Goal: Use online tool/utility

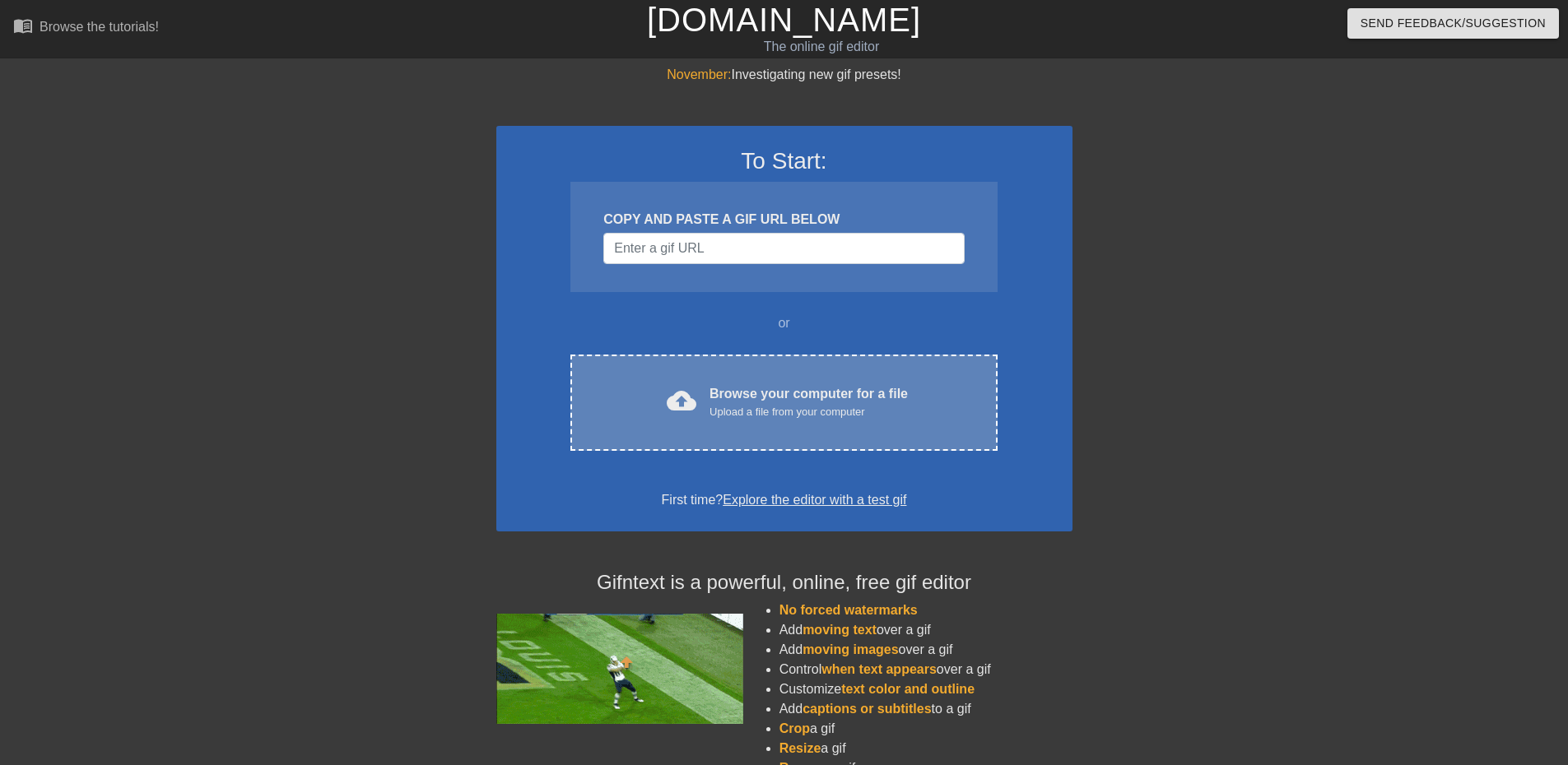
click at [722, 409] on div "Upload a file from your computer" at bounding box center [808, 412] width 198 height 16
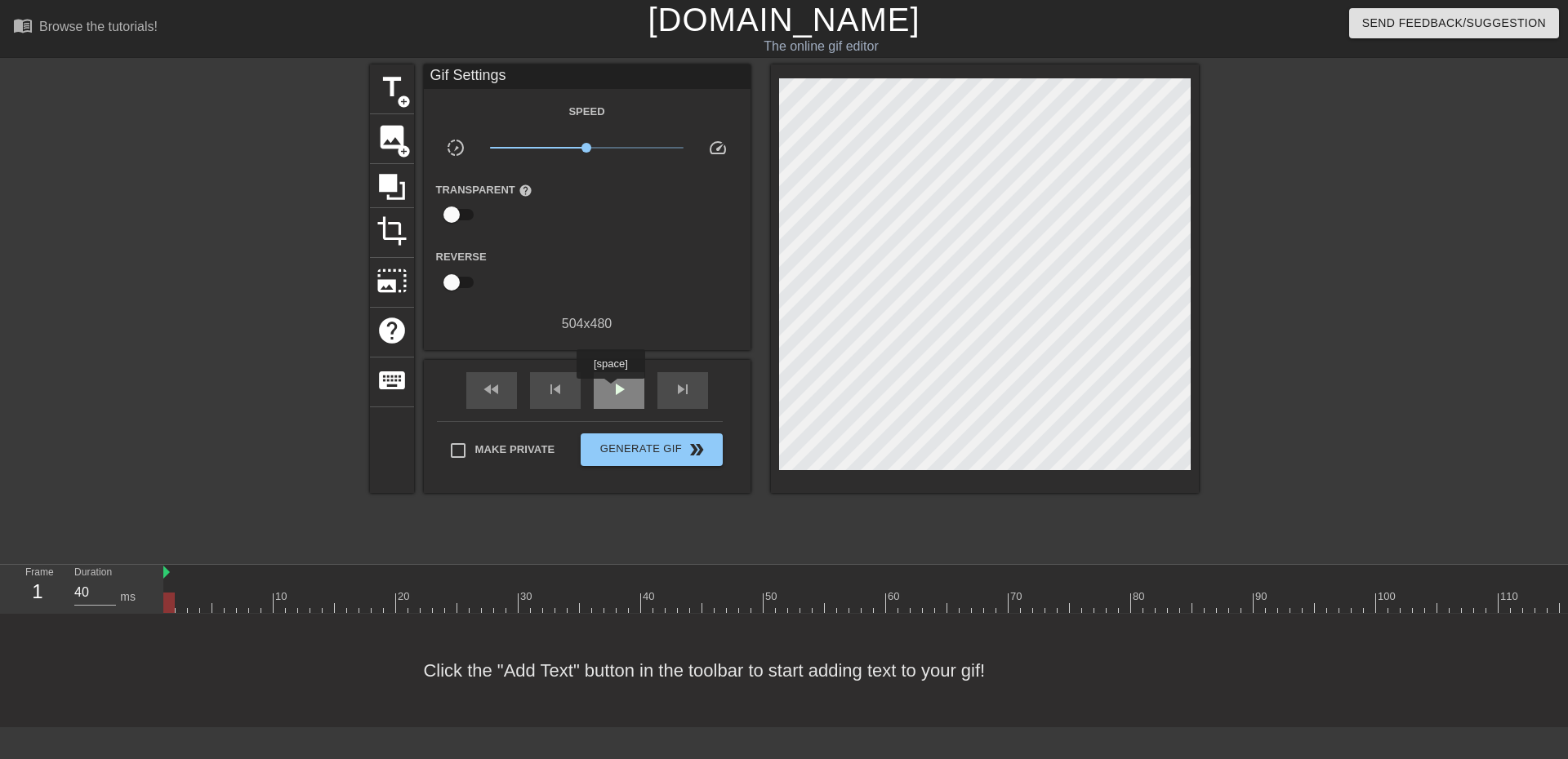
click at [612, 389] on span "play_arrow" at bounding box center [619, 390] width 20 height 20
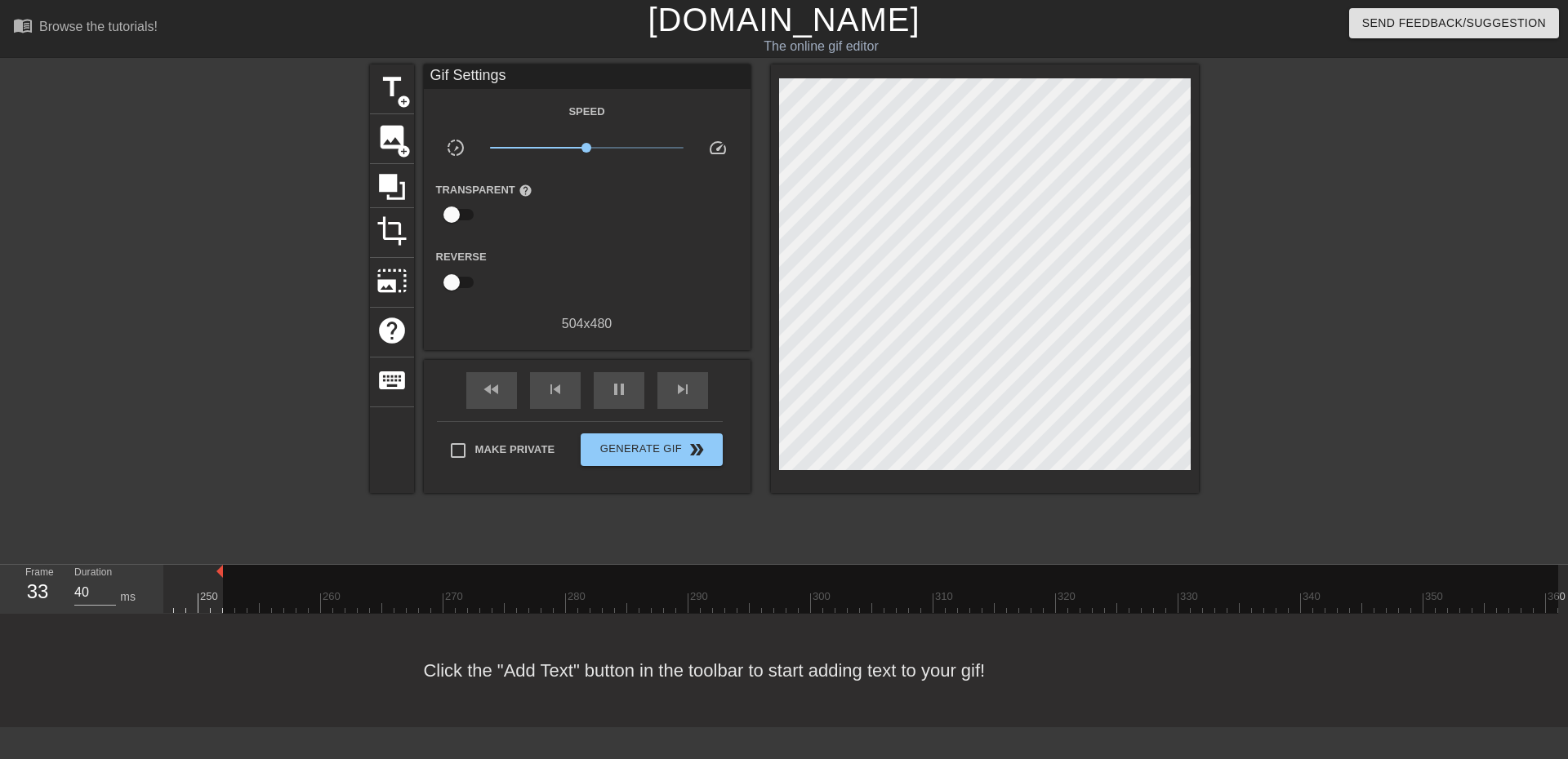
drag, startPoint x: 1545, startPoint y: 576, endPoint x: 205, endPoint y: 556, distance: 1340.1
click at [205, 556] on div "menu_book Browse the tutorials! Gifntext.com The online gif editor Send Feedbac…" at bounding box center [784, 364] width 1568 height 727
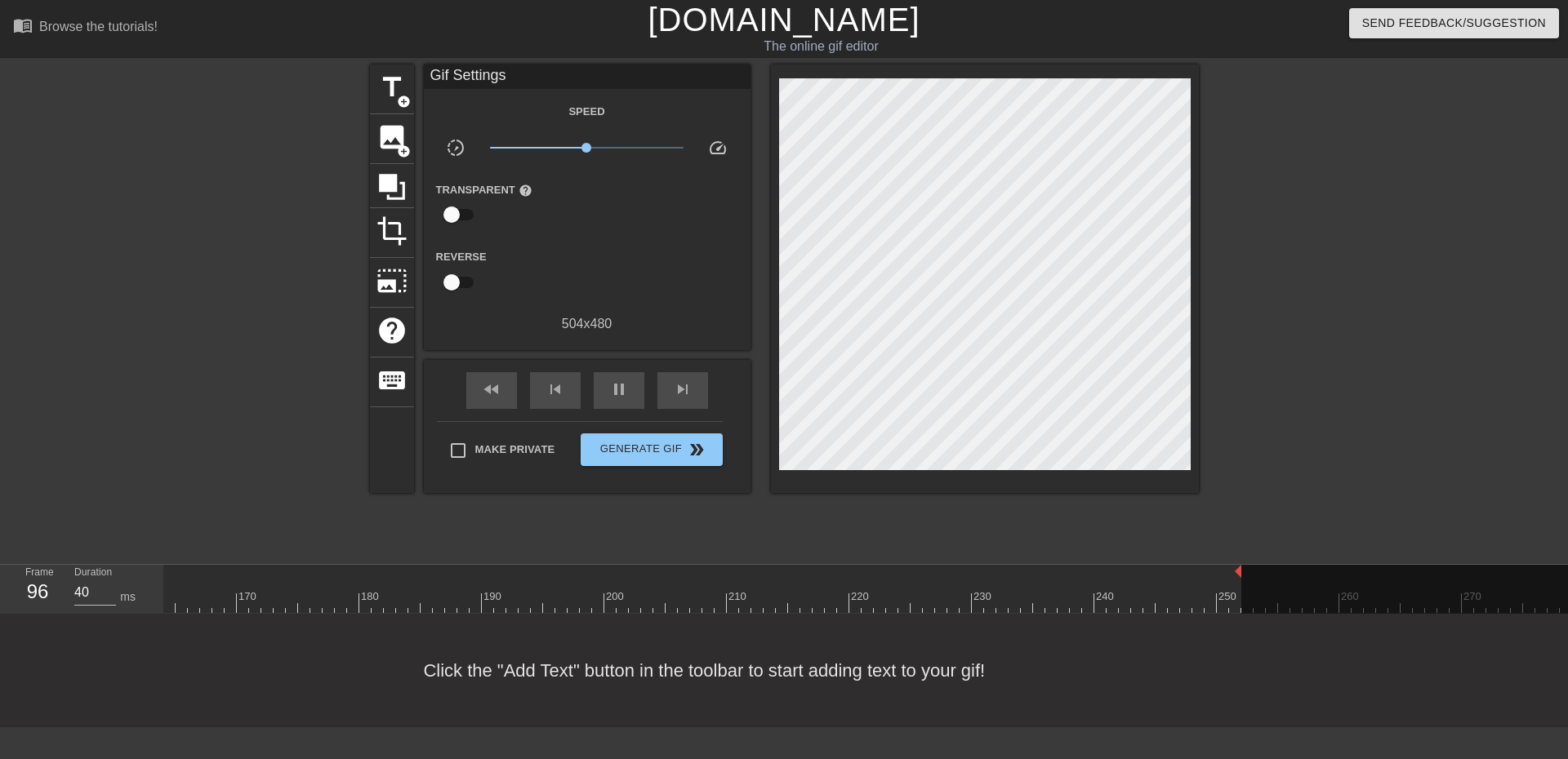
scroll to position [0, 1978]
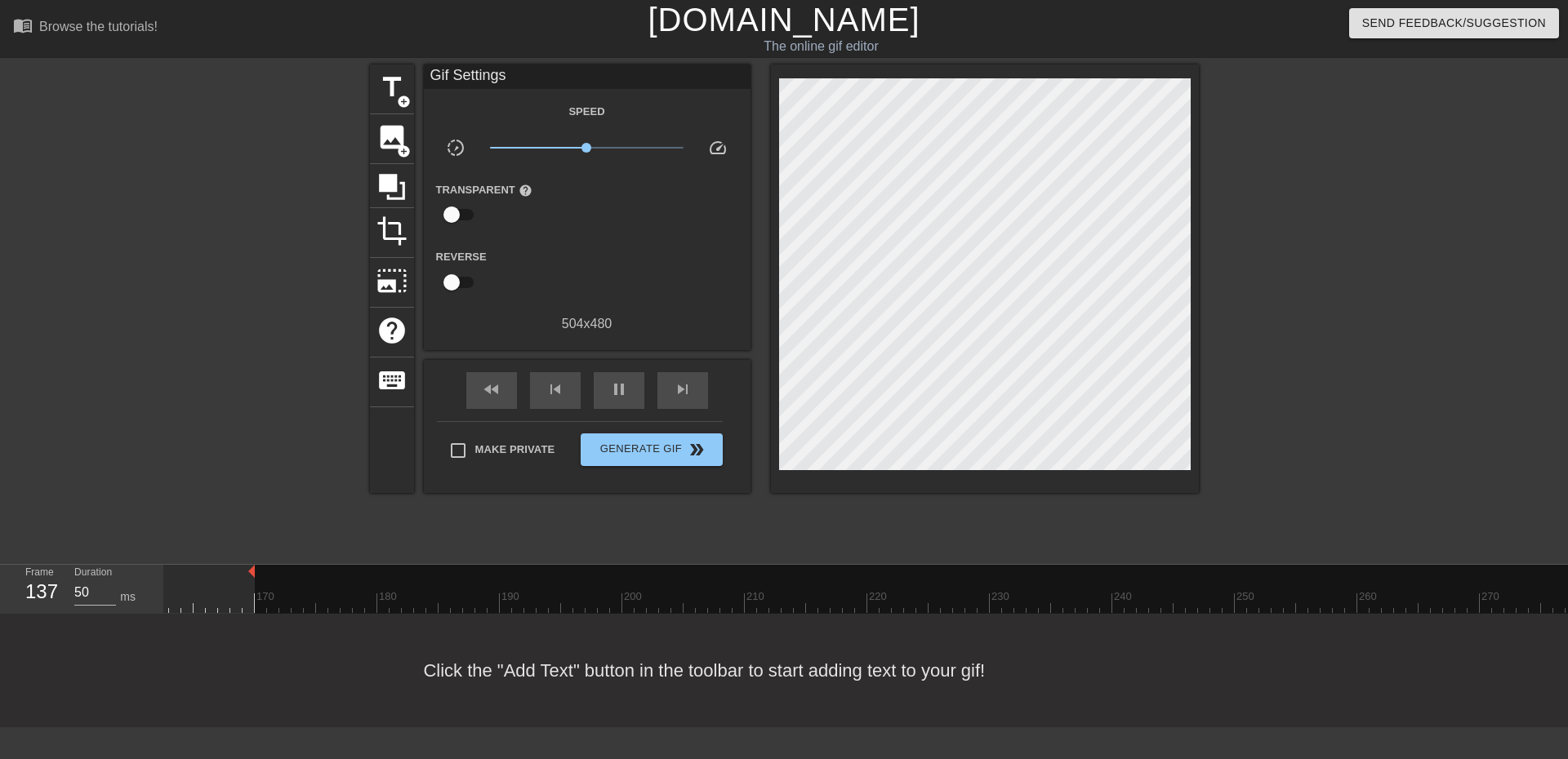
drag, startPoint x: 1257, startPoint y: 577, endPoint x: 246, endPoint y: 581, distance: 1011.0
click at [246, 581] on div "10 20 30 40 50 60 70 80 90 100 110 120 130 140 150 160" at bounding box center [389, 588] width 4409 height 48
click at [387, 626] on div "Click the "Add Text" button in the toolbar to start adding text to your gif!" at bounding box center [784, 671] width 1568 height 113
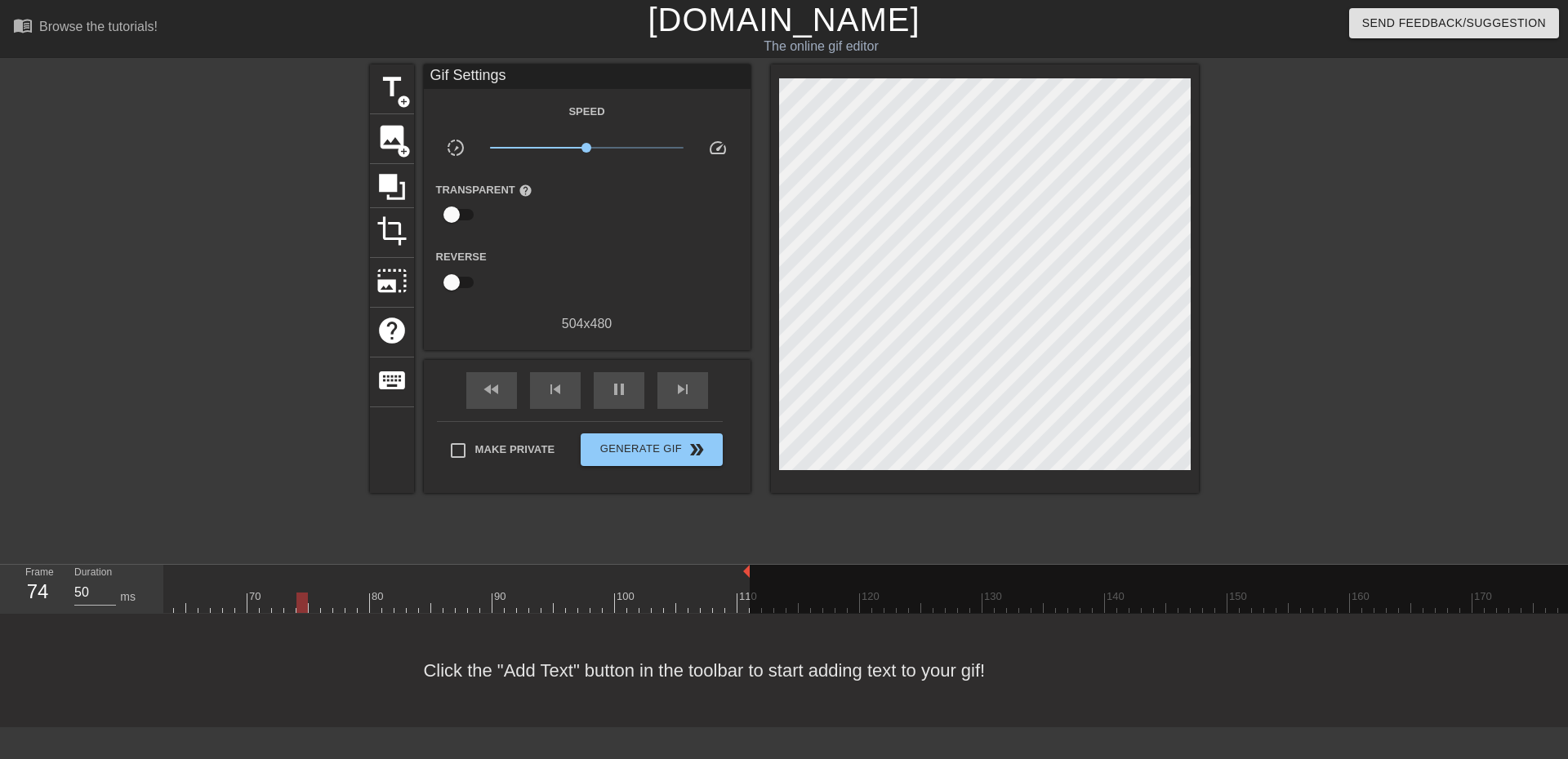
drag, startPoint x: 1457, startPoint y: 579, endPoint x: 741, endPoint y: 568, distance: 716.1
drag, startPoint x: 746, startPoint y: 574, endPoint x: 801, endPoint y: 572, distance: 55.0
drag, startPoint x: 808, startPoint y: 574, endPoint x: 509, endPoint y: 565, distance: 299.1
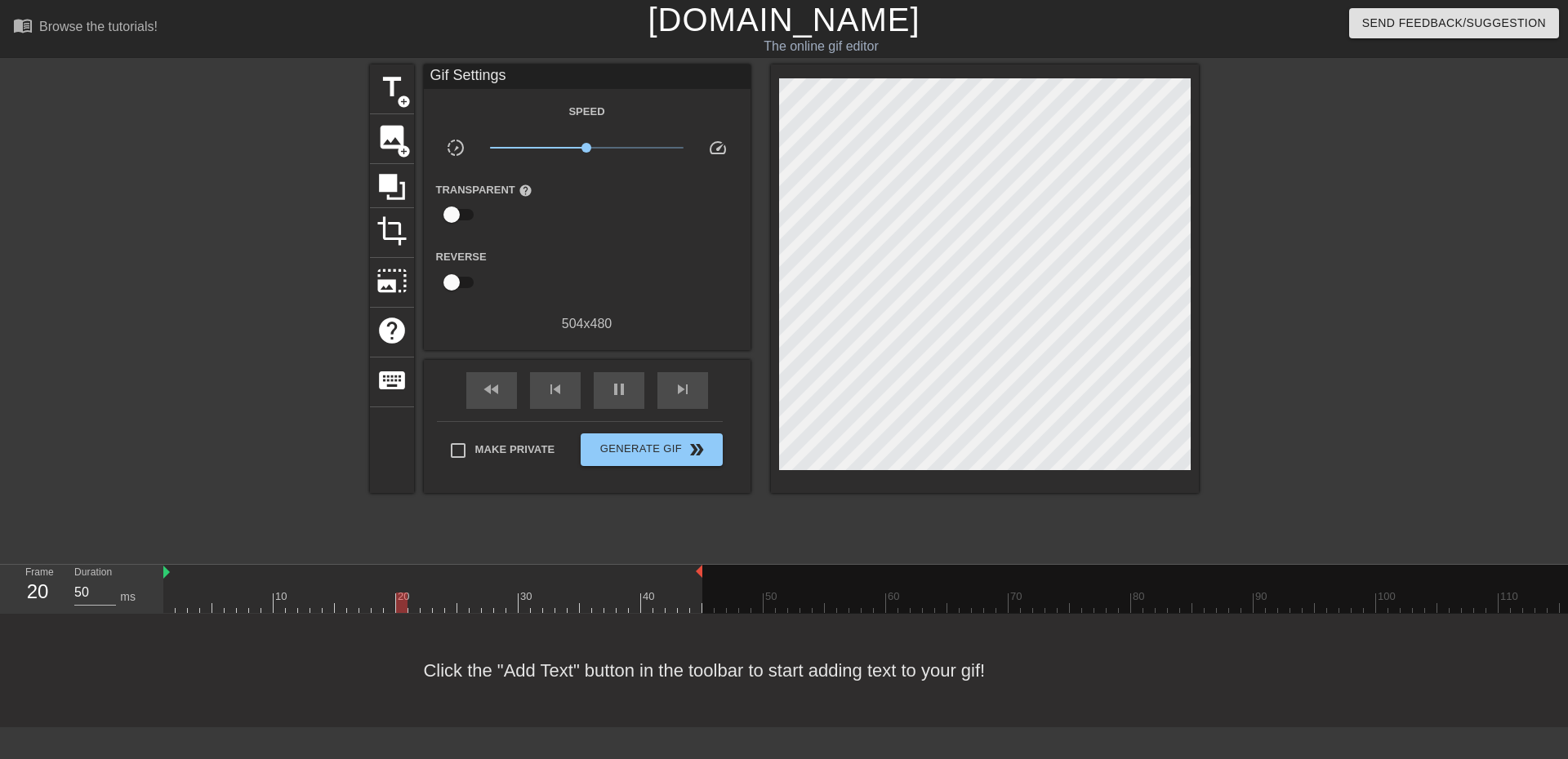
drag, startPoint x: 1277, startPoint y: 569, endPoint x: 699, endPoint y: 558, distance: 578.1
click at [699, 556] on div "menu_book Browse the tutorials! Gifntext.com The online gif editor Send Feedbac…" at bounding box center [784, 364] width 1568 height 727
drag, startPoint x: 699, startPoint y: 574, endPoint x: 642, endPoint y: 586, distance: 58.2
drag, startPoint x: 639, startPoint y: 572, endPoint x: 694, endPoint y: 572, distance: 55.0
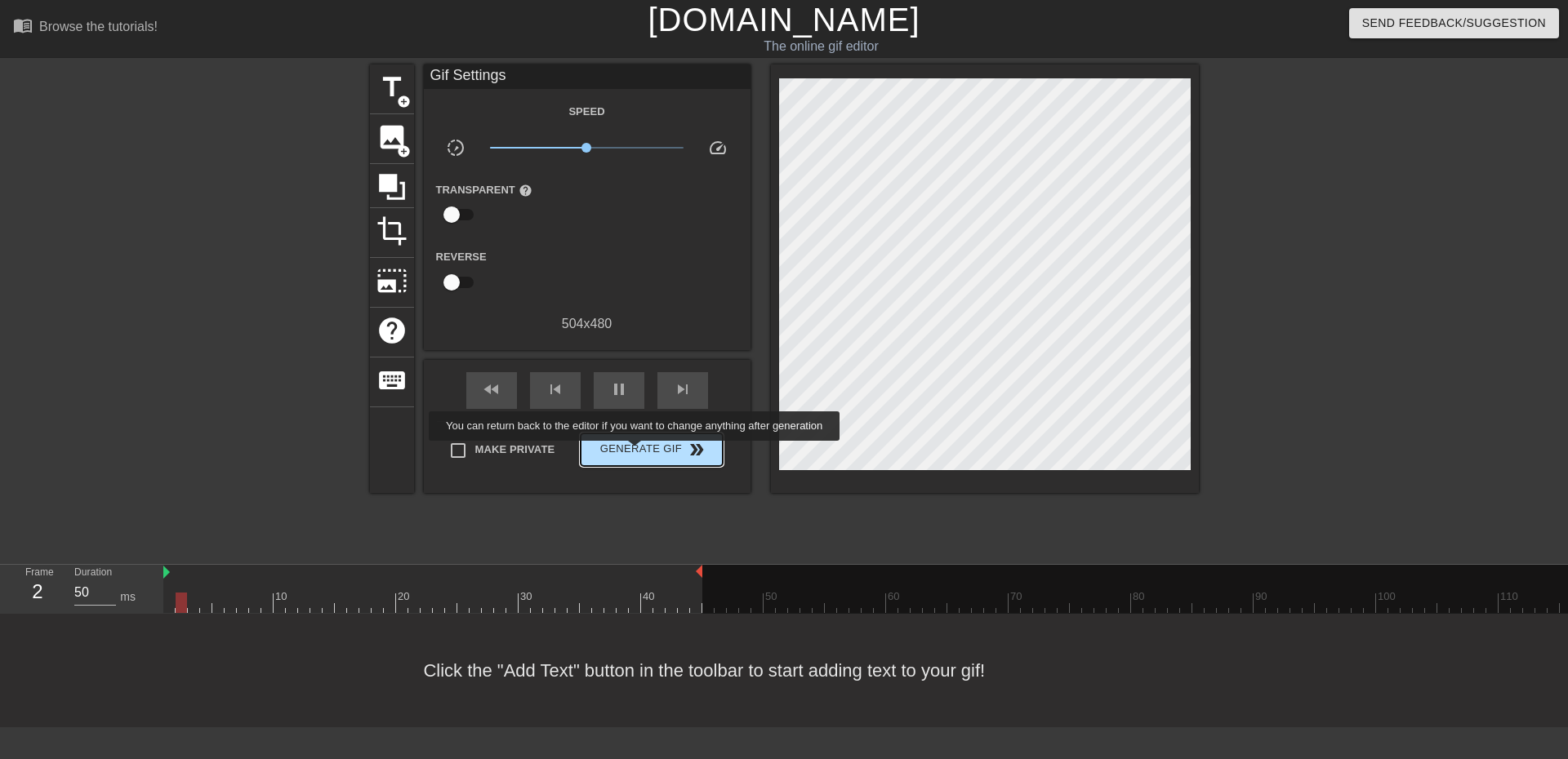
type input "40"
click at [636, 451] on span "Generate Gif double_arrow" at bounding box center [651, 450] width 128 height 20
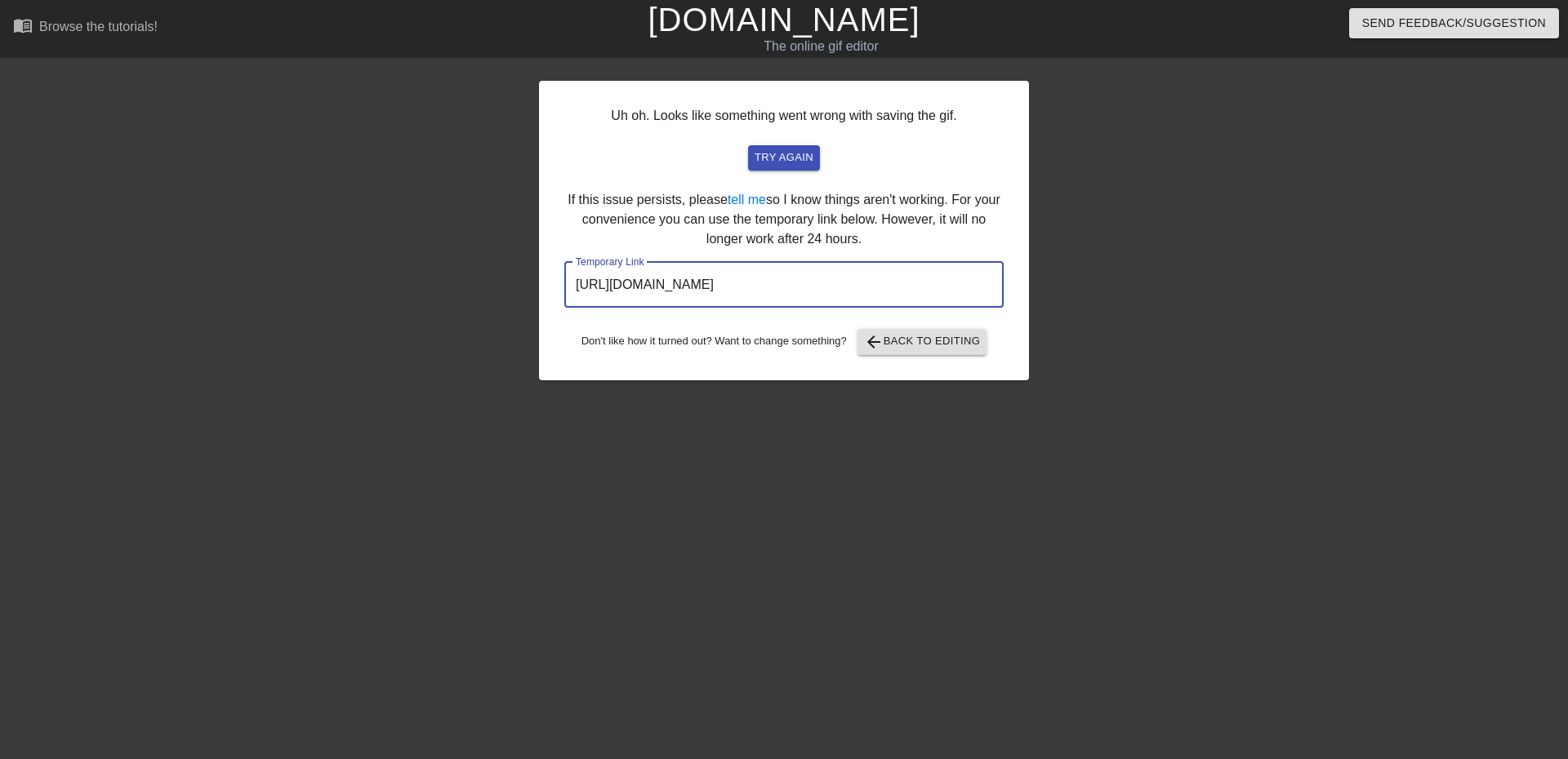
click at [759, 286] on input "https://www.gifntext.com/temp_generations/tfEPmehX.gif" at bounding box center [784, 285] width 440 height 46
click at [759, 283] on input "https://www.gifntext.com/temp_generations/tfEPmehX.gif" at bounding box center [784, 285] width 440 height 46
click at [923, 347] on span "arrow_back Back to Editing" at bounding box center [922, 342] width 117 height 20
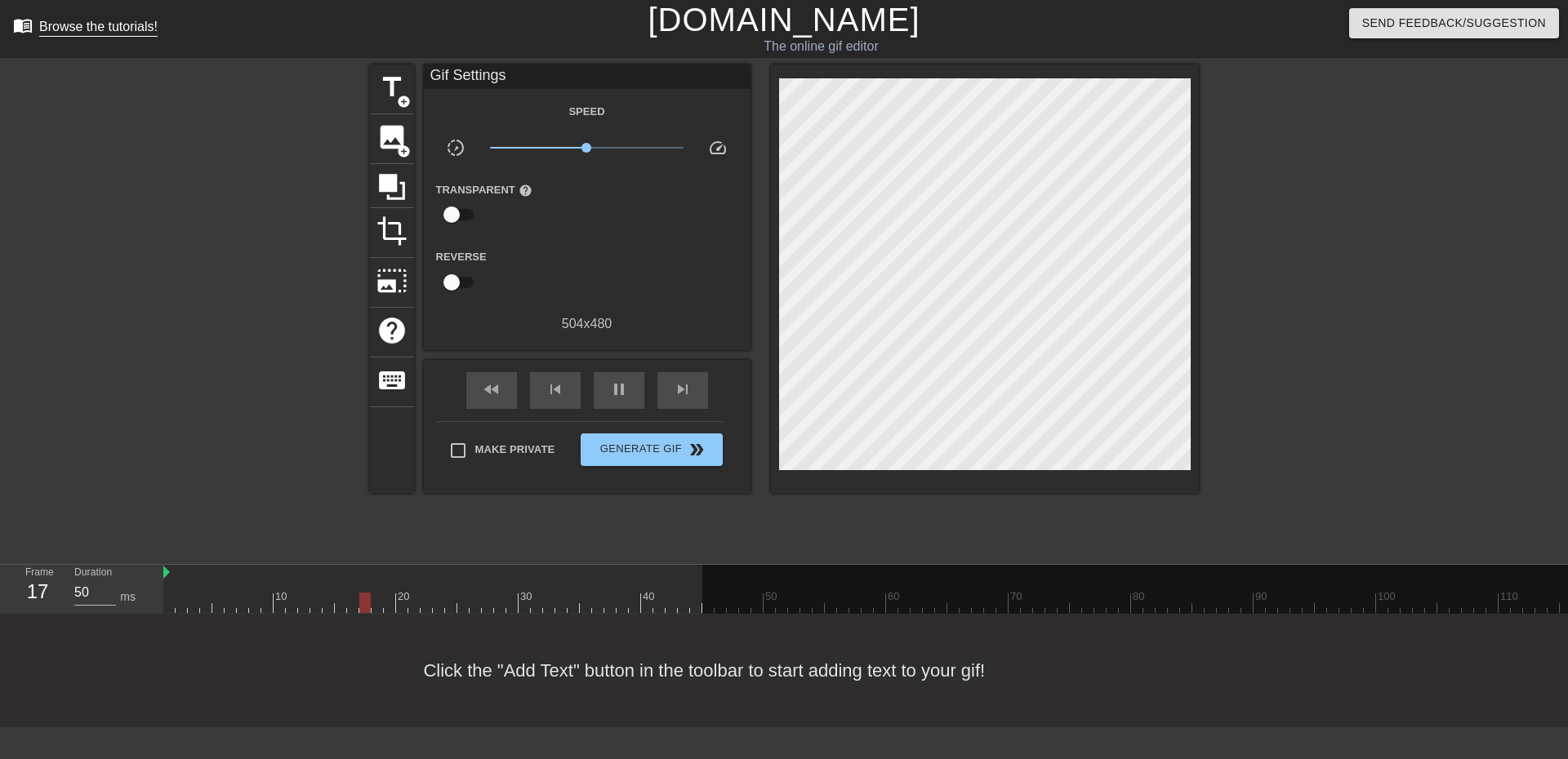
type input "40"
click at [37, 23] on link "menu_book Browse the tutorials!" at bounding box center [86, 28] width 144 height 25
